Goal: Find specific page/section: Find specific page/section

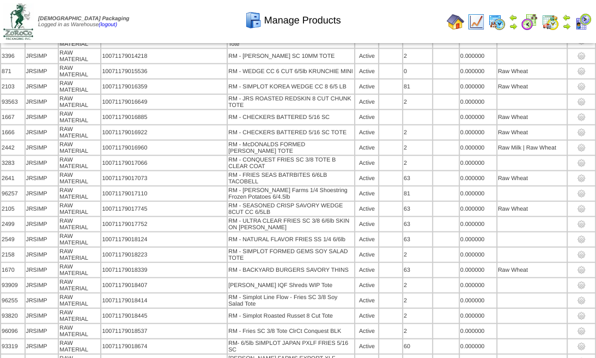
scroll to position [1533, 0]
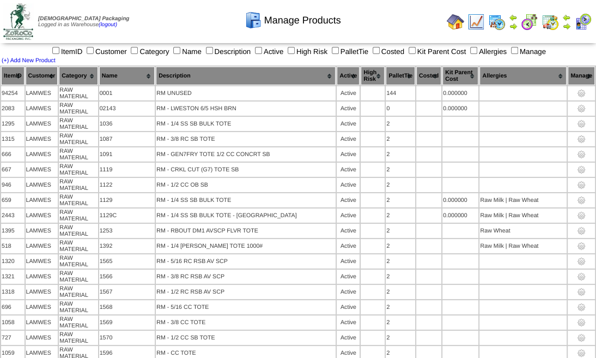
scroll to position [6227, 0]
